Goal: Information Seeking & Learning: Learn about a topic

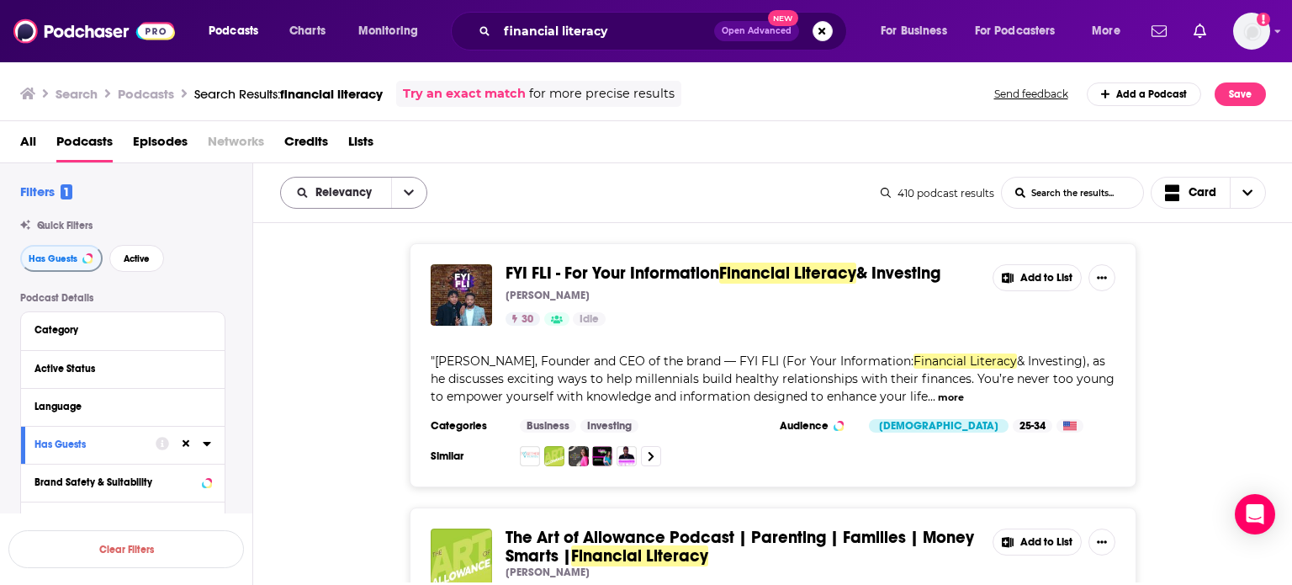
click at [404, 188] on icon "open menu" at bounding box center [409, 193] width 10 height 12
click at [368, 336] on span "Power Score" at bounding box center [364, 335] width 99 height 9
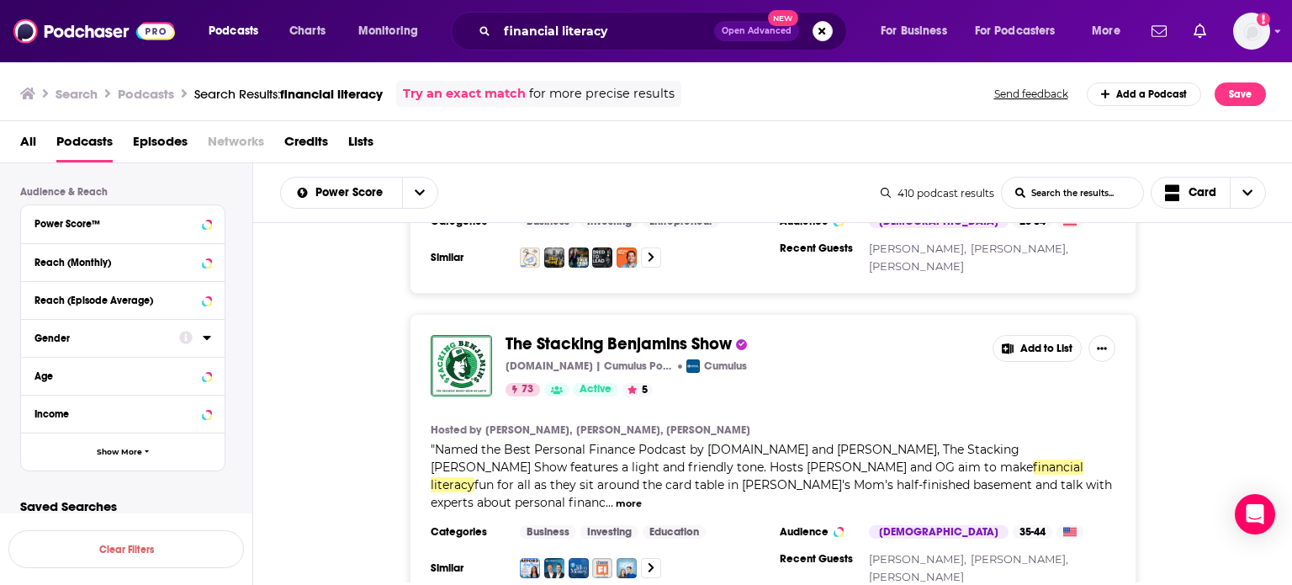
scroll to position [434, 0]
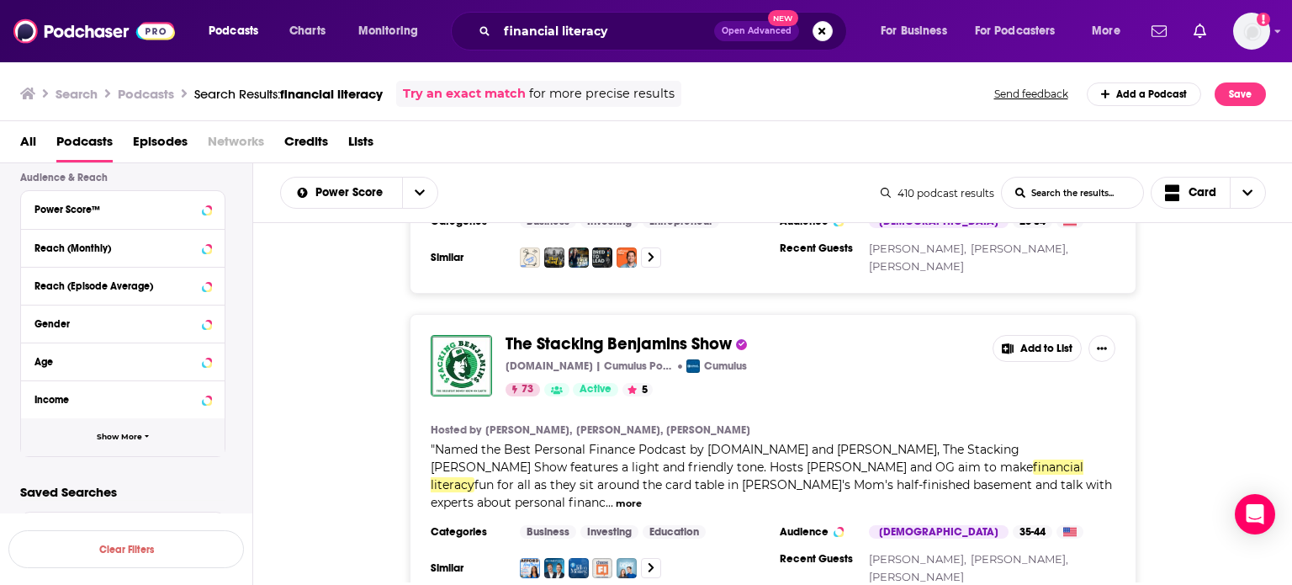
click at [106, 433] on span "Show More" at bounding box center [119, 436] width 45 height 9
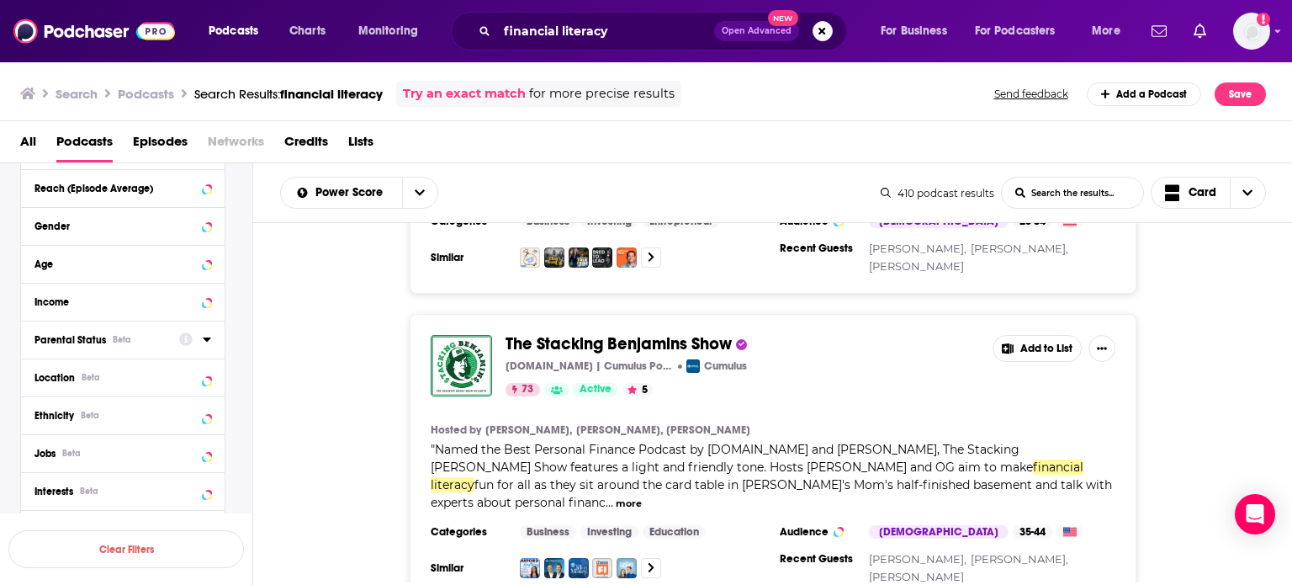
scroll to position [535, 0]
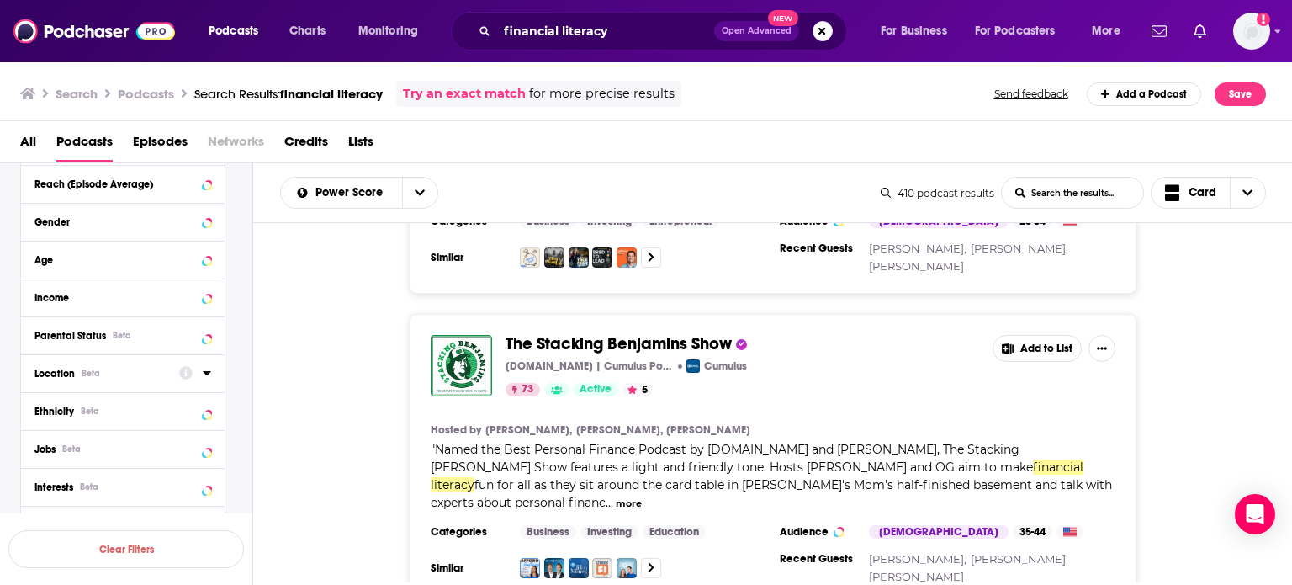
click at [132, 372] on div "Location Beta" at bounding box center [101, 374] width 134 height 12
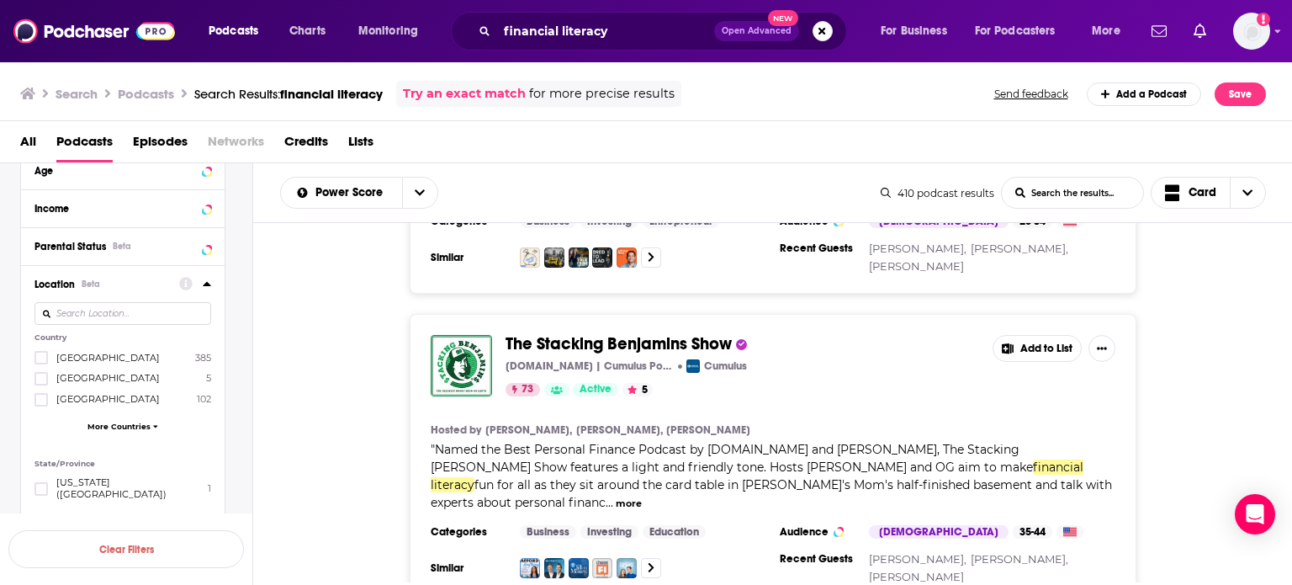
scroll to position [631, 0]
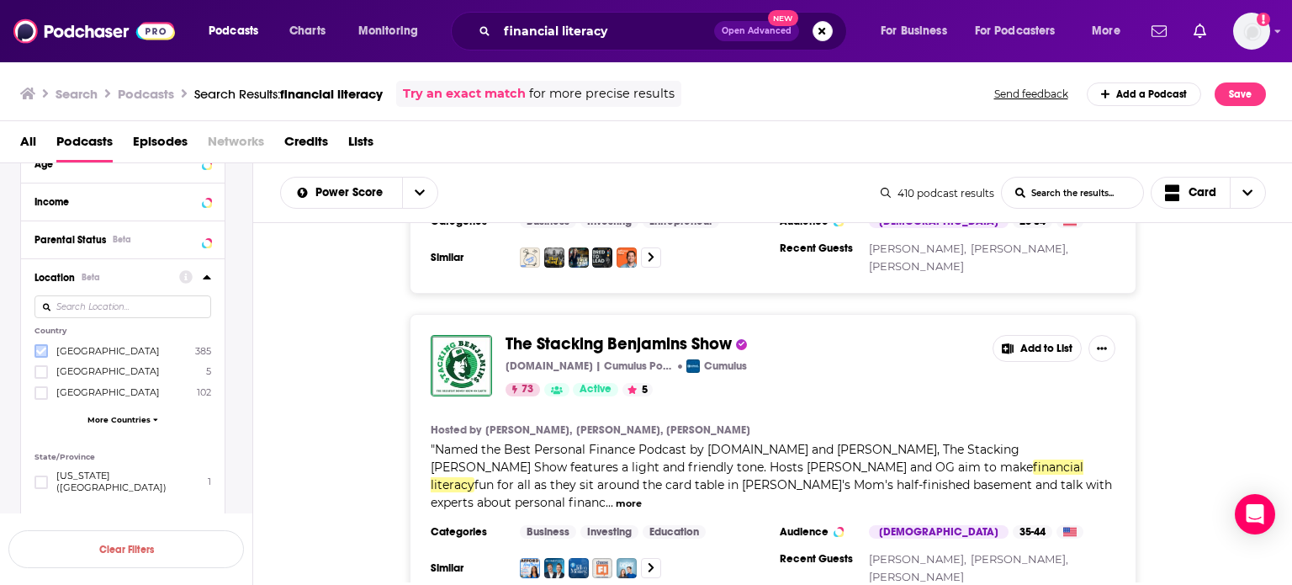
click at [40, 347] on icon at bounding box center [41, 351] width 10 height 10
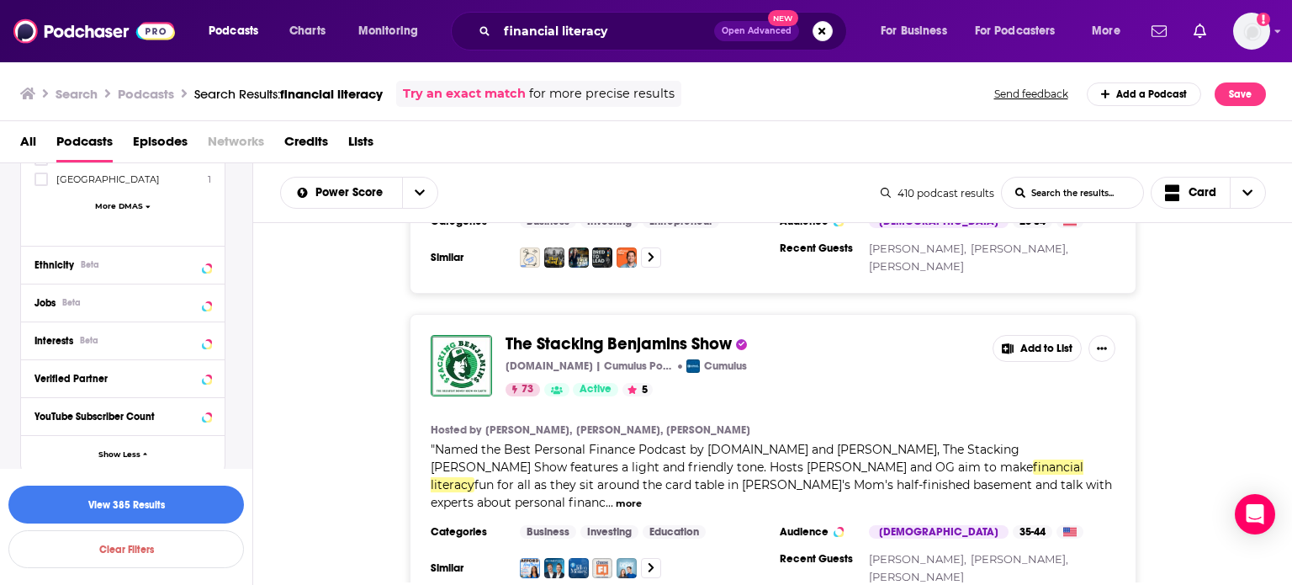
scroll to position [1040, 0]
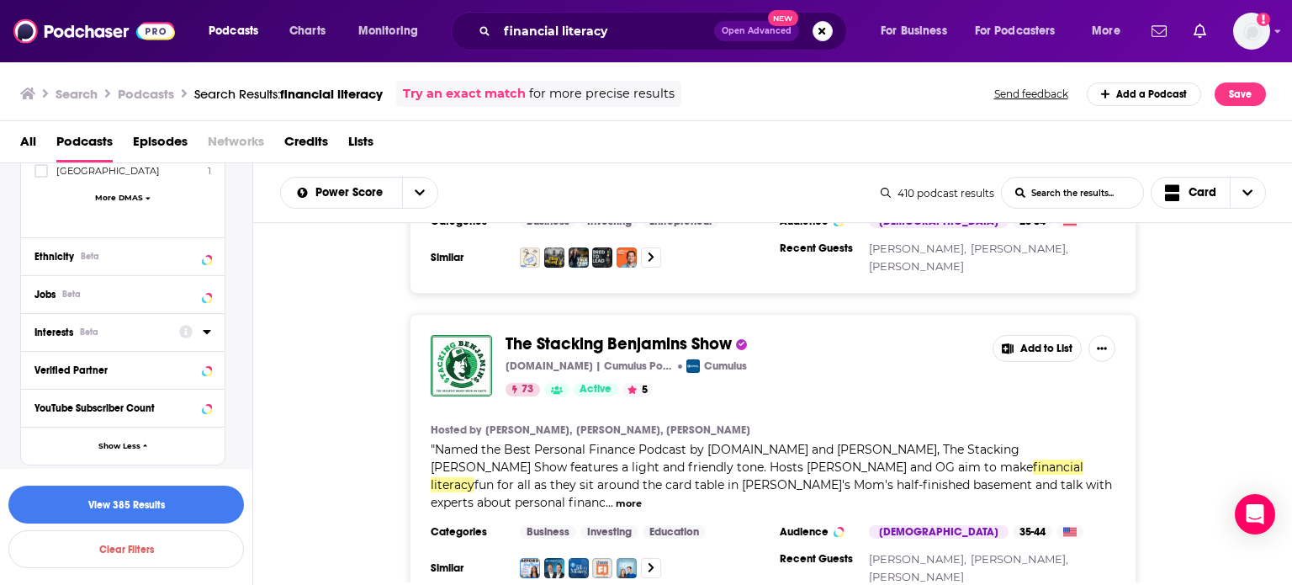
click at [205, 325] on icon at bounding box center [207, 331] width 8 height 13
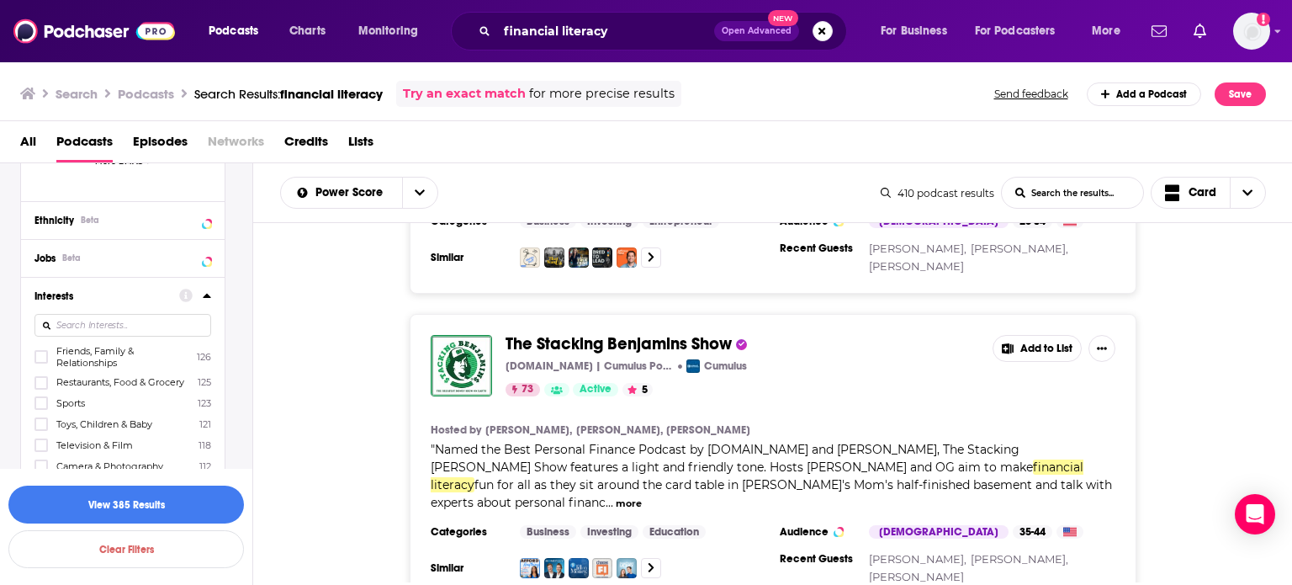
click at [204, 288] on icon at bounding box center [207, 294] width 8 height 13
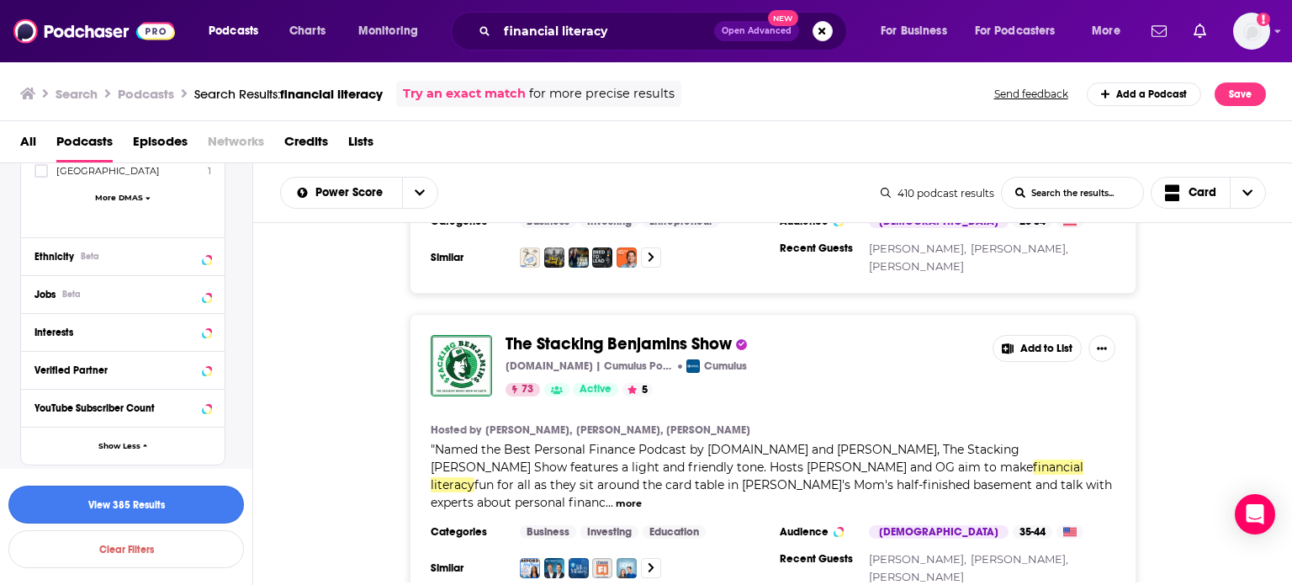
click at [156, 506] on button "View 385 Results" at bounding box center [125, 504] width 235 height 38
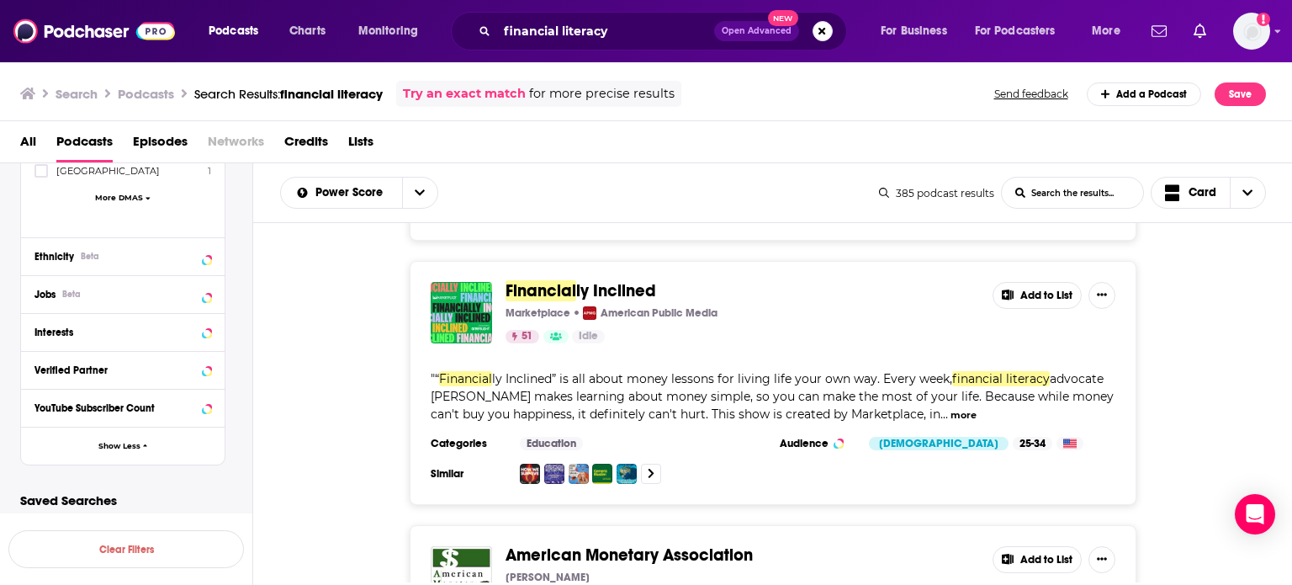
scroll to position [2742, 0]
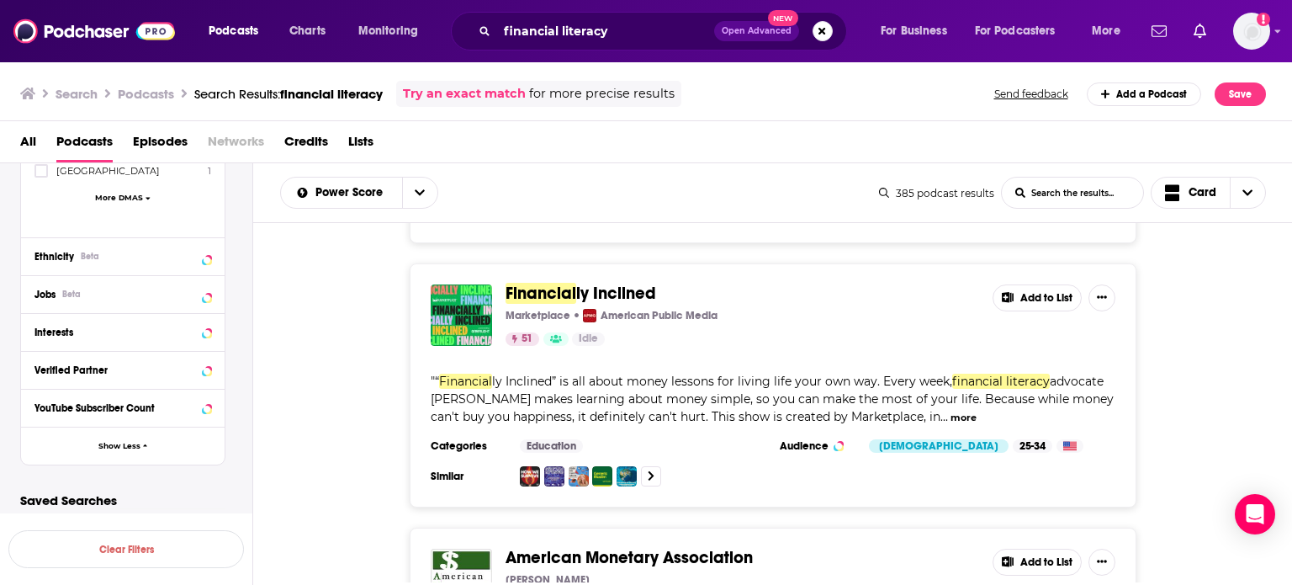
click at [652, 410] on button "more" at bounding box center [963, 417] width 26 height 14
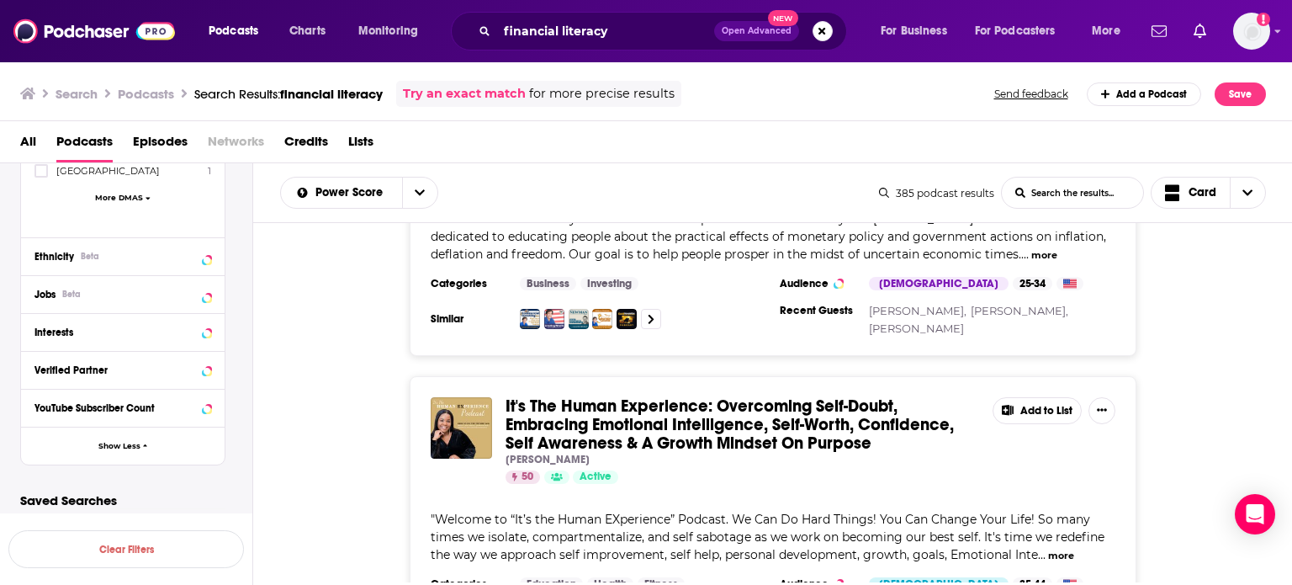
scroll to position [3186, 0]
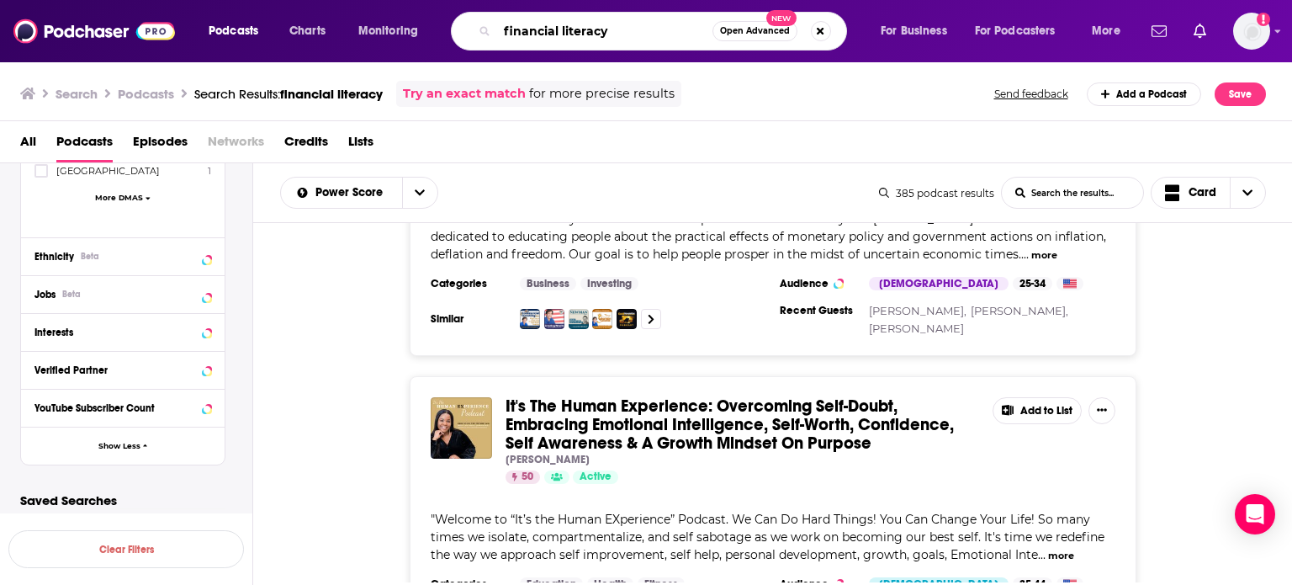
drag, startPoint x: 621, startPoint y: 31, endPoint x: 451, endPoint y: 29, distance: 169.9
click at [451, 29] on div "financial literacy Open Advanced New" at bounding box center [649, 31] width 396 height 39
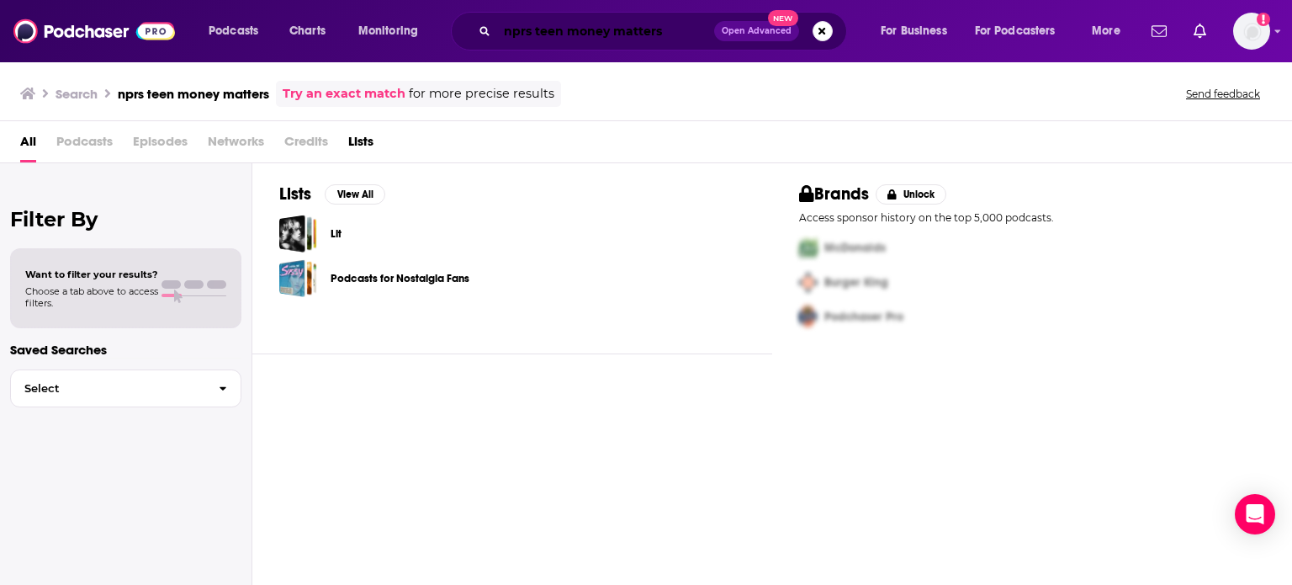
click at [532, 34] on input "nprs teen money matters" at bounding box center [605, 31] width 217 height 27
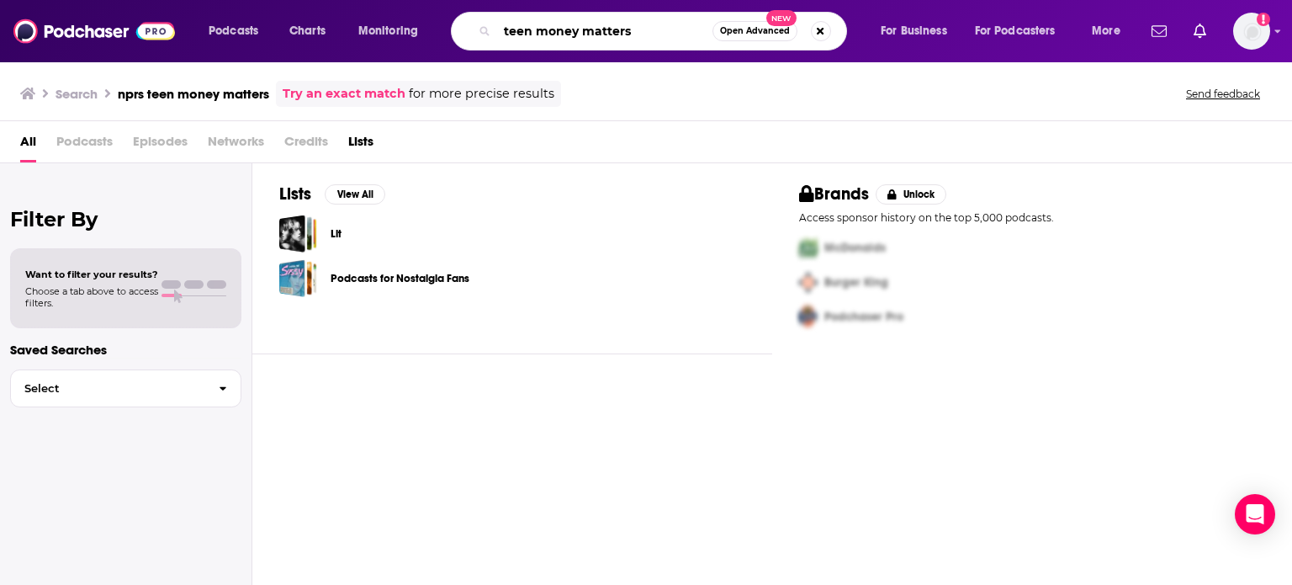
type input "teen money matters"
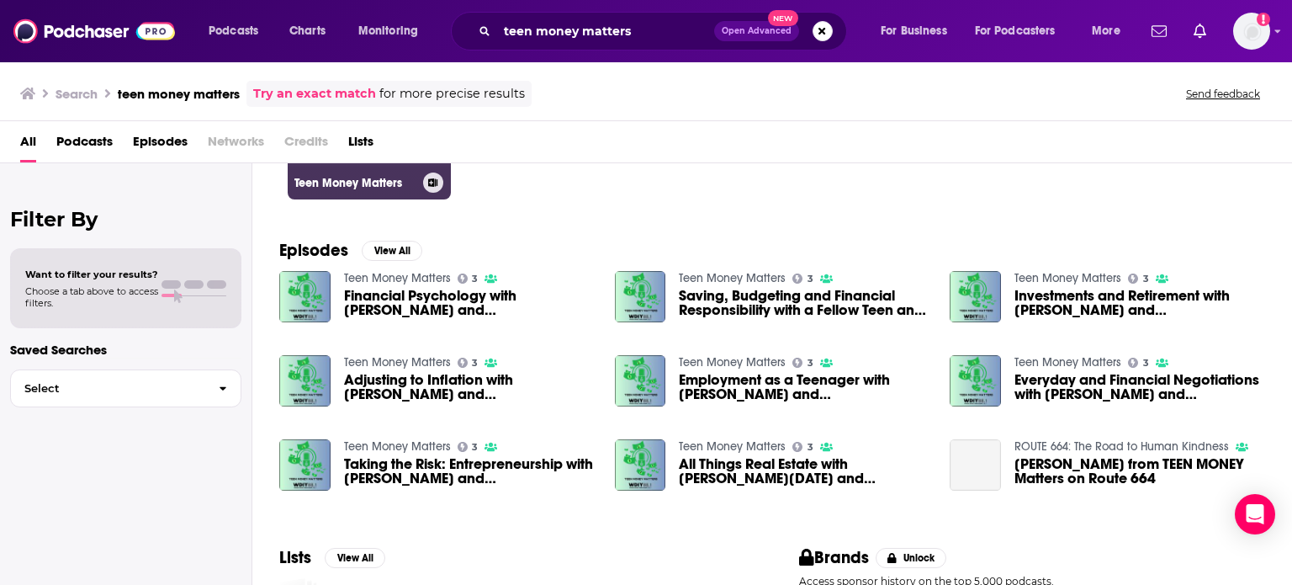
scroll to position [316, 0]
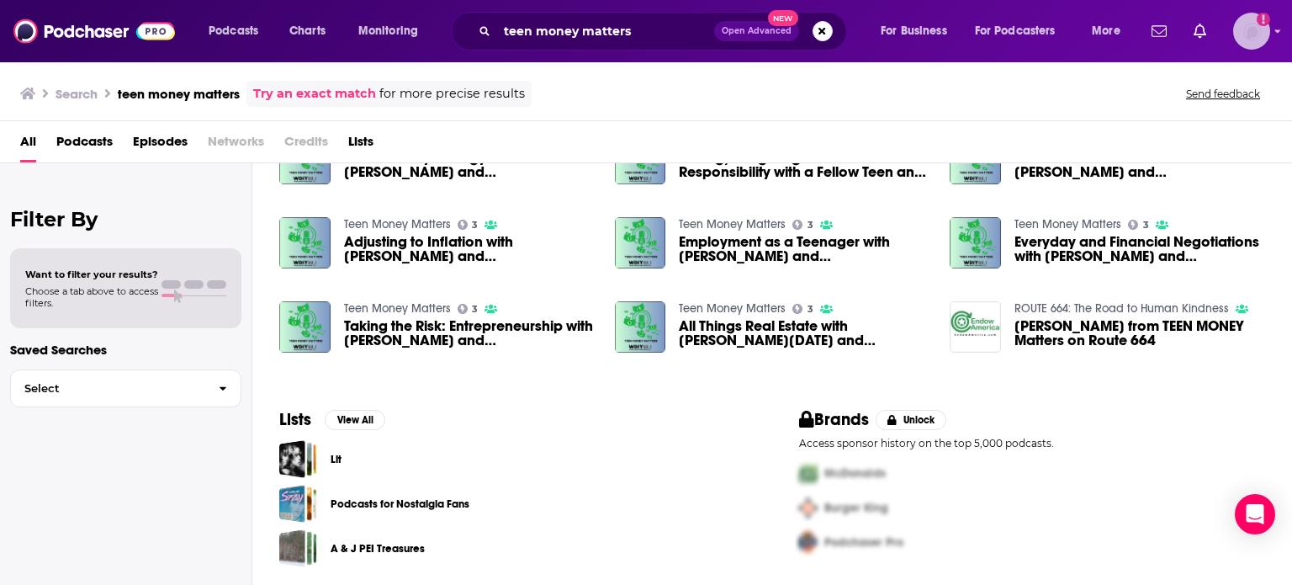
click at [652, 30] on icon "Show profile menu" at bounding box center [1278, 31] width 6 height 3
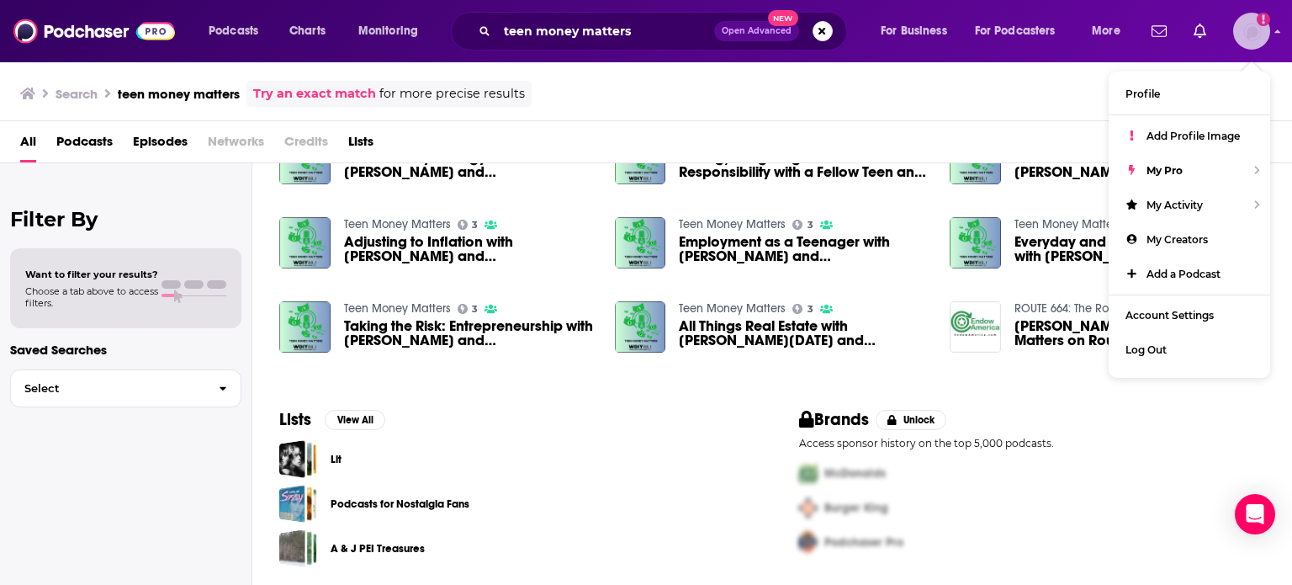
click at [652, 30] on icon "Show profile menu" at bounding box center [1278, 30] width 6 height 3
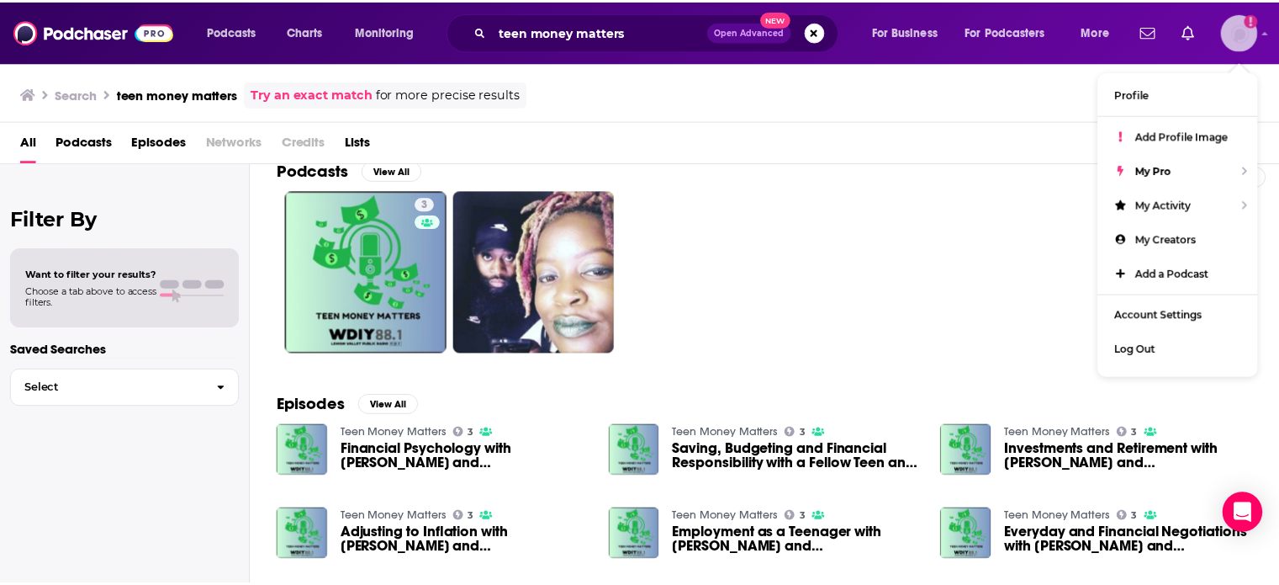
scroll to position [20, 0]
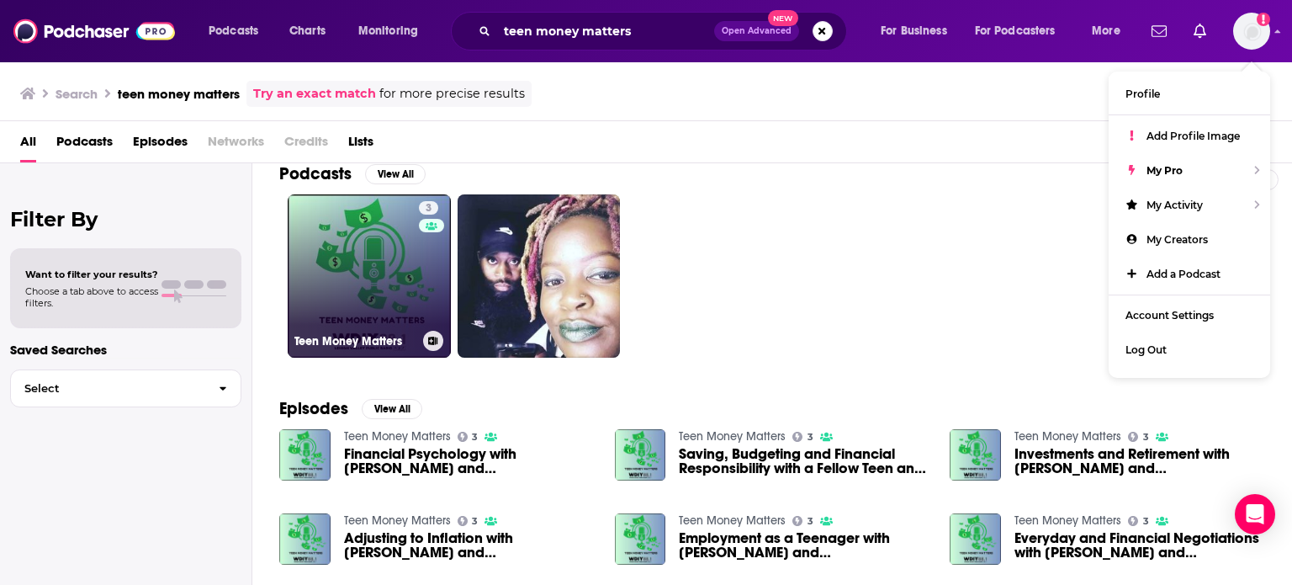
click at [362, 299] on link "3 Teen Money Matters" at bounding box center [369, 275] width 163 height 163
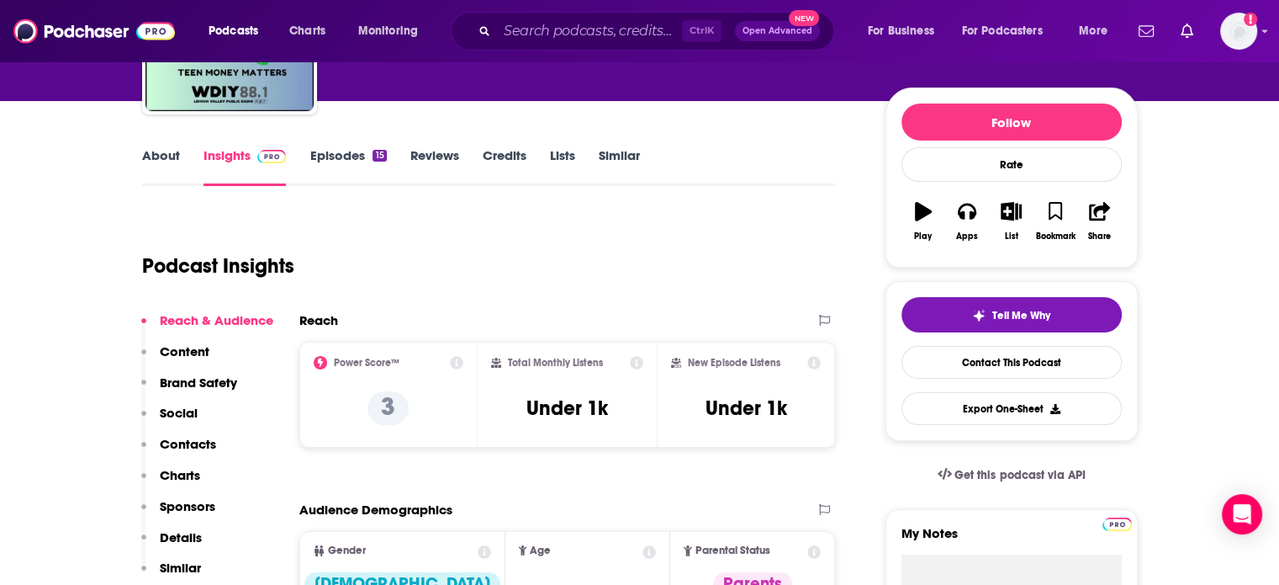
scroll to position [174, 0]
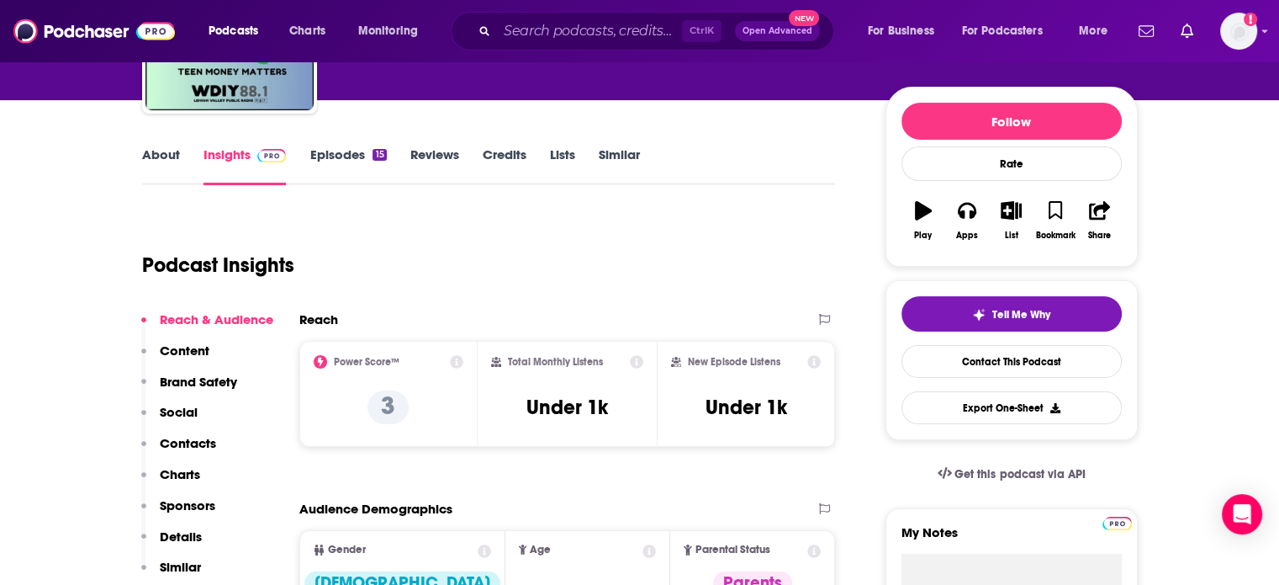
click at [458, 363] on icon at bounding box center [456, 361] width 13 height 13
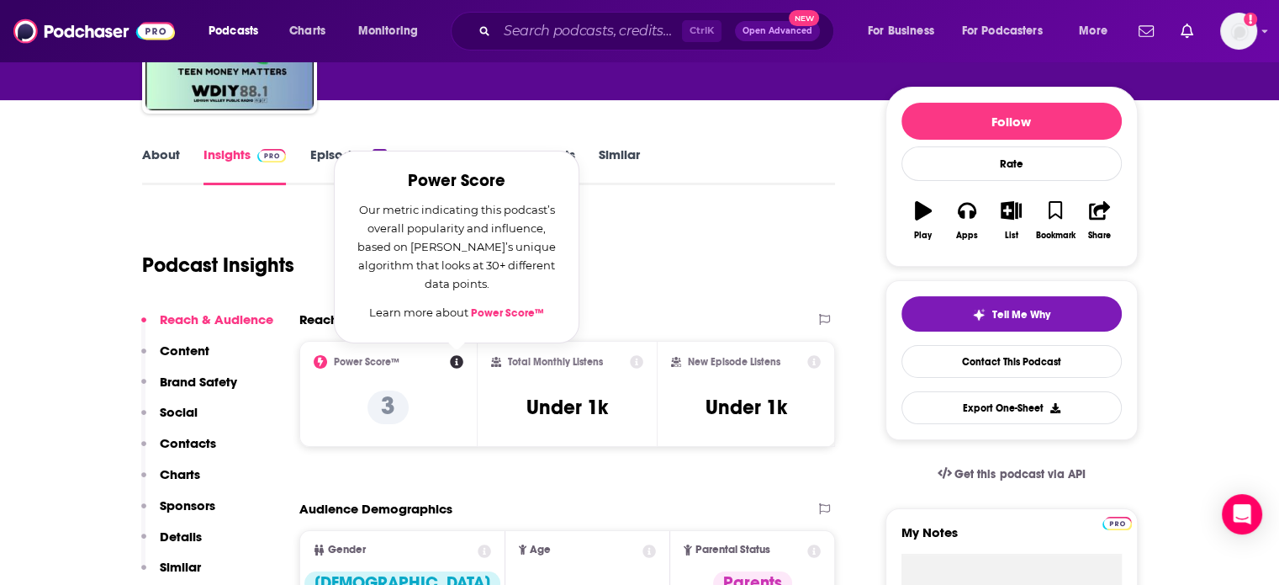
click at [652, 284] on div "Podcast Insights" at bounding box center [482, 255] width 680 height 86
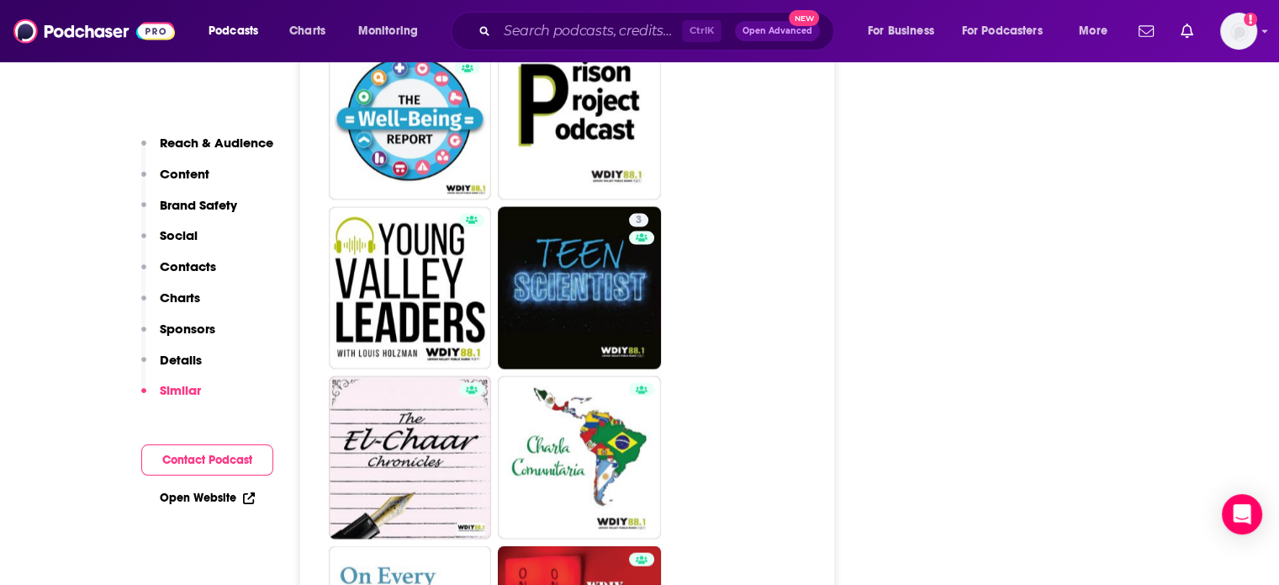
scroll to position [3374, 0]
